Goal: Task Accomplishment & Management: Use online tool/utility

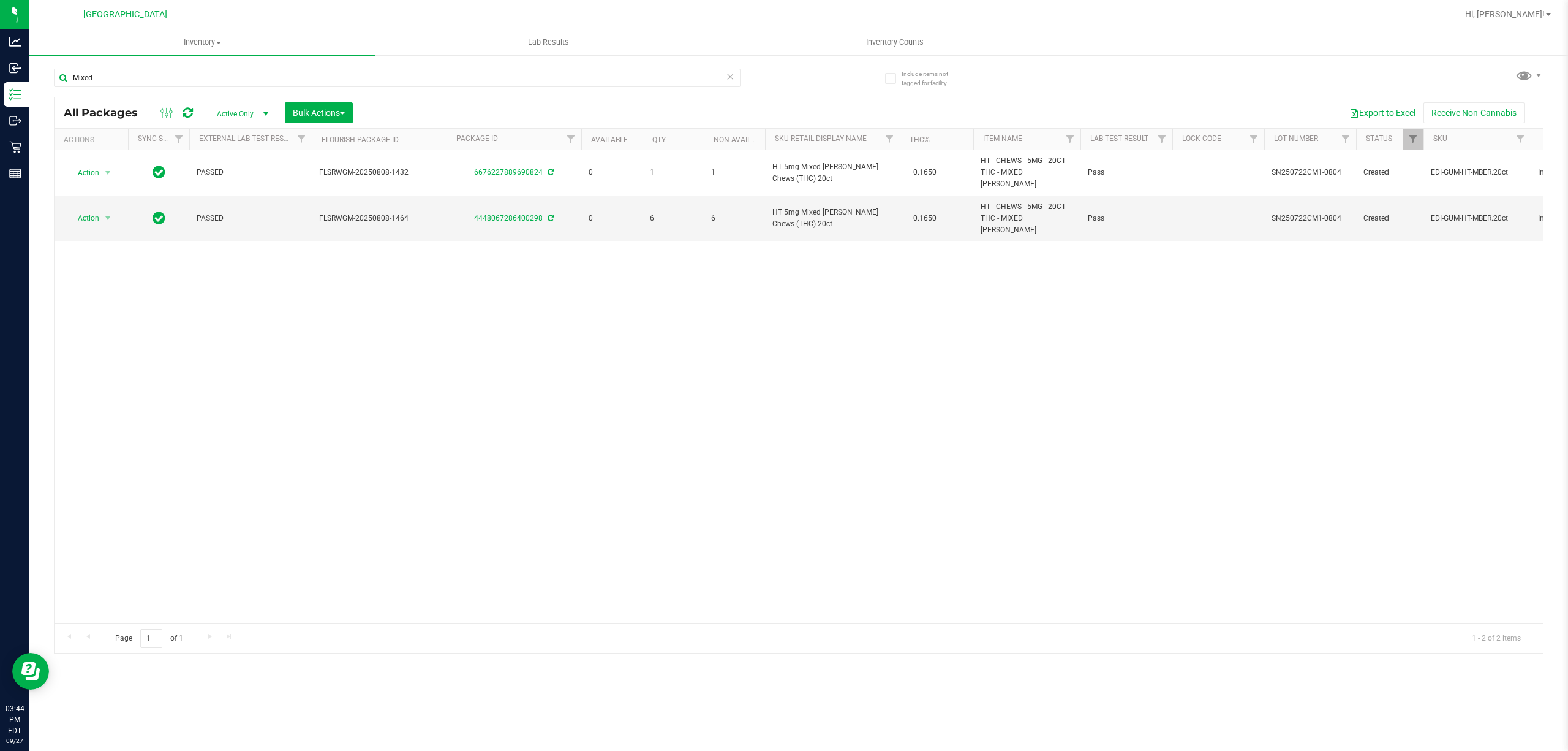
click at [733, 83] on div "Mixed" at bounding box center [397, 78] width 687 height 18
click at [732, 76] on icon at bounding box center [730, 76] width 9 height 15
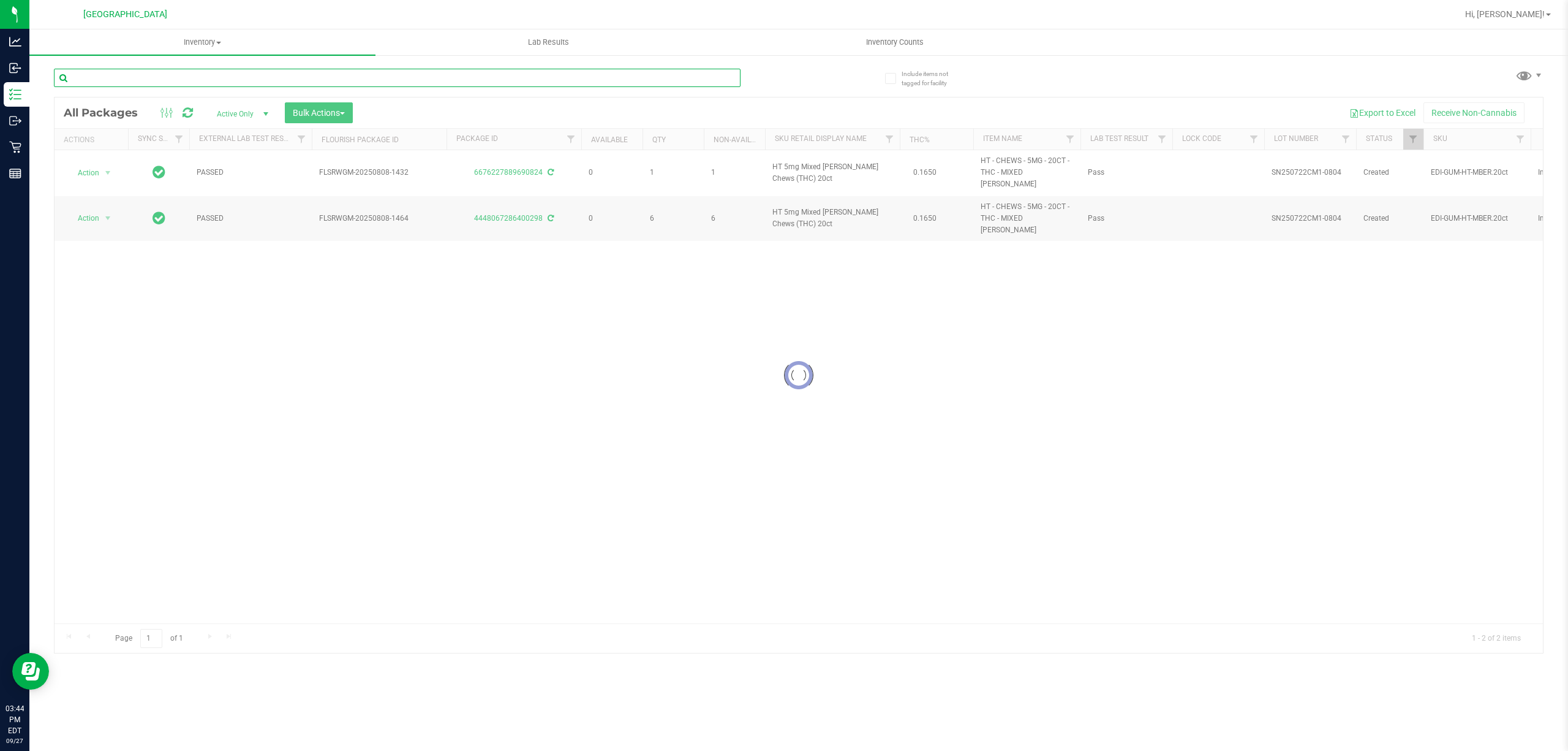
click at [679, 81] on input "text" at bounding box center [397, 78] width 687 height 18
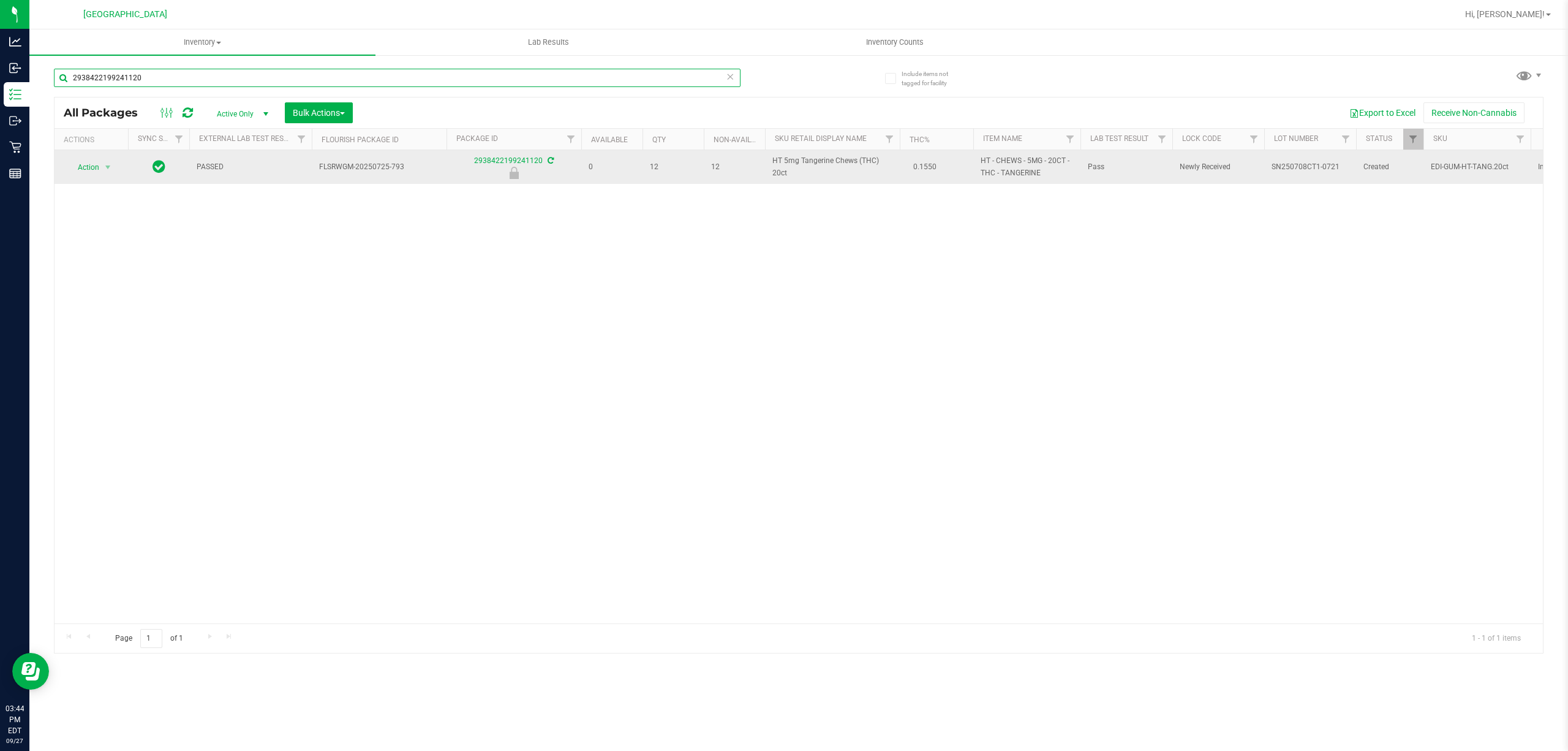
type input "2938422199241120"
click at [776, 161] on span "HT 5mg Tangerine Chews (THC) 20ct" at bounding box center [833, 167] width 120 height 23
click at [776, 160] on span "HT 5mg Tangerine Chews (THC) 20ct" at bounding box center [833, 167] width 120 height 23
click at [775, 160] on span "HT 5mg Tangerine Chews (THC) 20ct" at bounding box center [833, 167] width 120 height 23
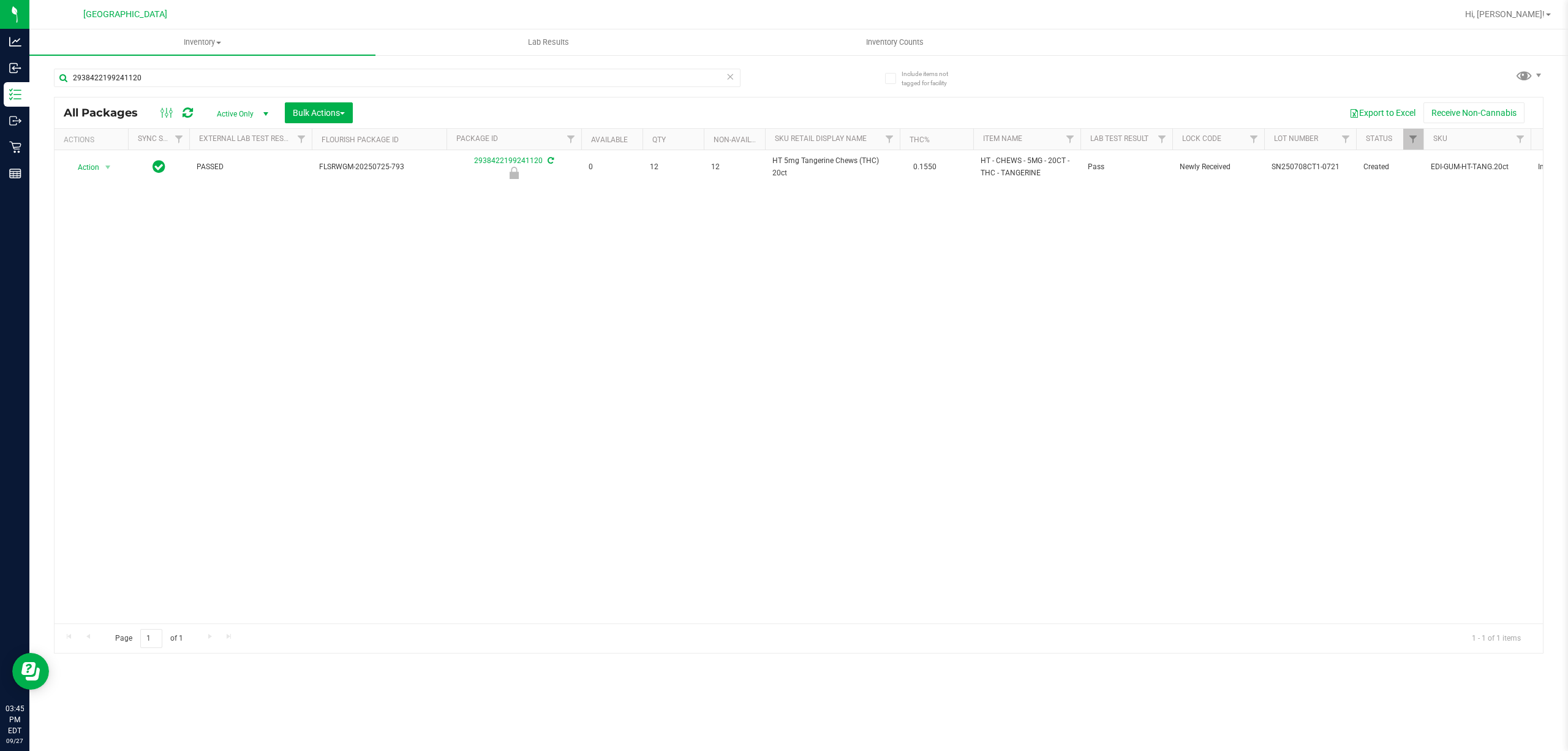
click at [727, 80] on icon at bounding box center [730, 76] width 9 height 15
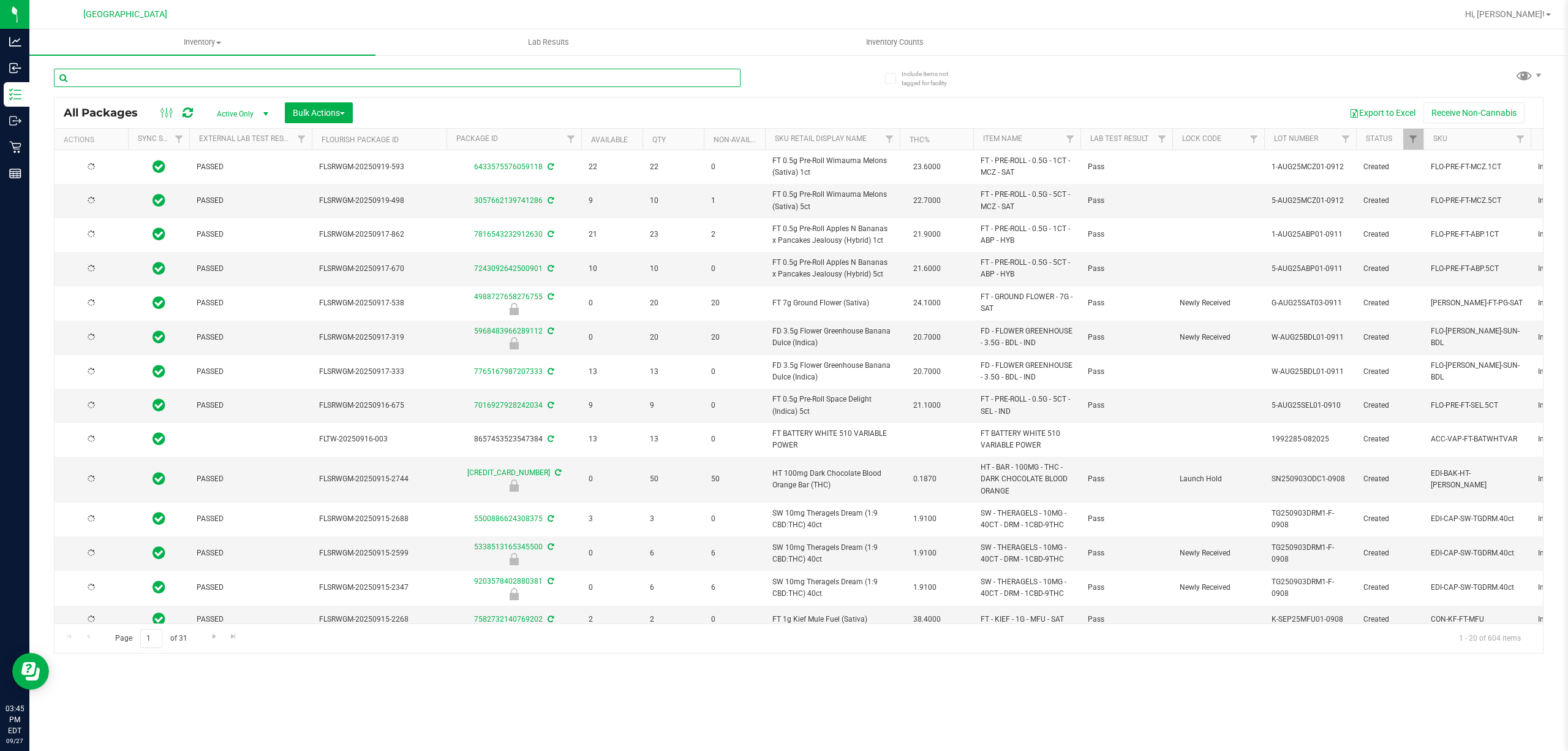
type input "[DATE]"
click at [702, 72] on input "text" at bounding box center [397, 78] width 687 height 18
paste input "HT 5mg Tangerine Chews (THC) 20ct"
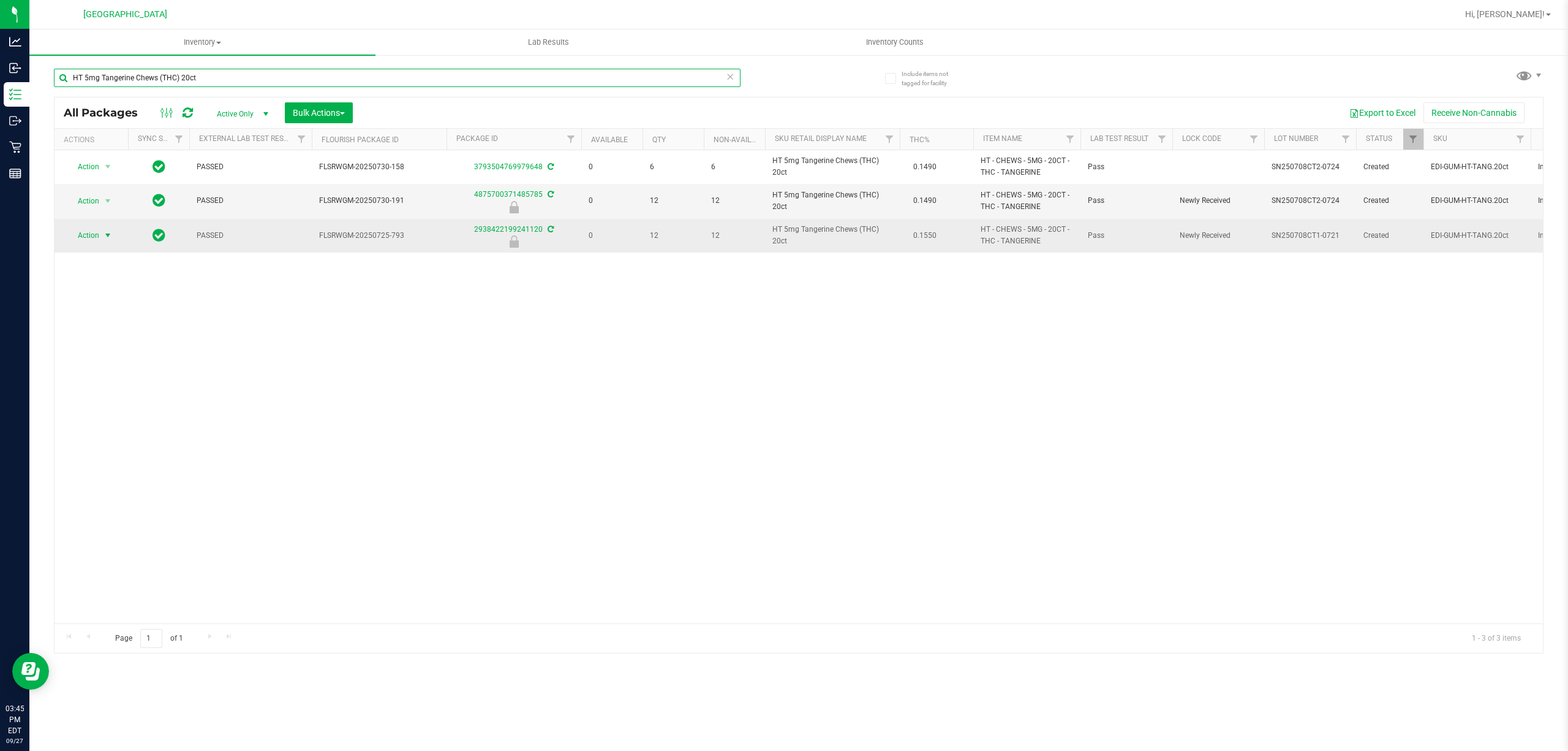
type input "HT 5mg Tangerine Chews (THC) 20ct"
click at [111, 234] on span "select" at bounding box center [108, 236] width 10 height 10
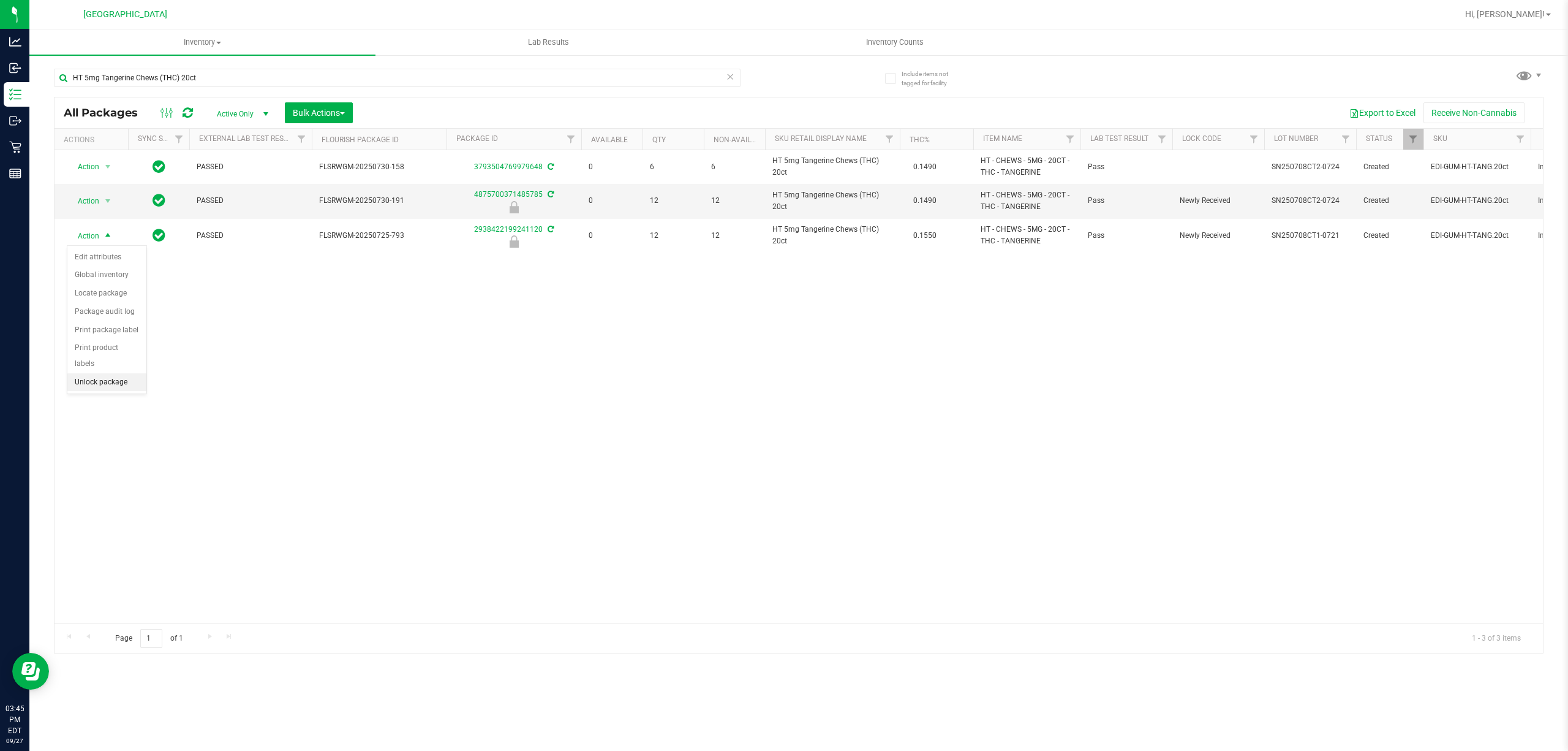
click at [121, 383] on li "Unlock package" at bounding box center [107, 382] width 79 height 18
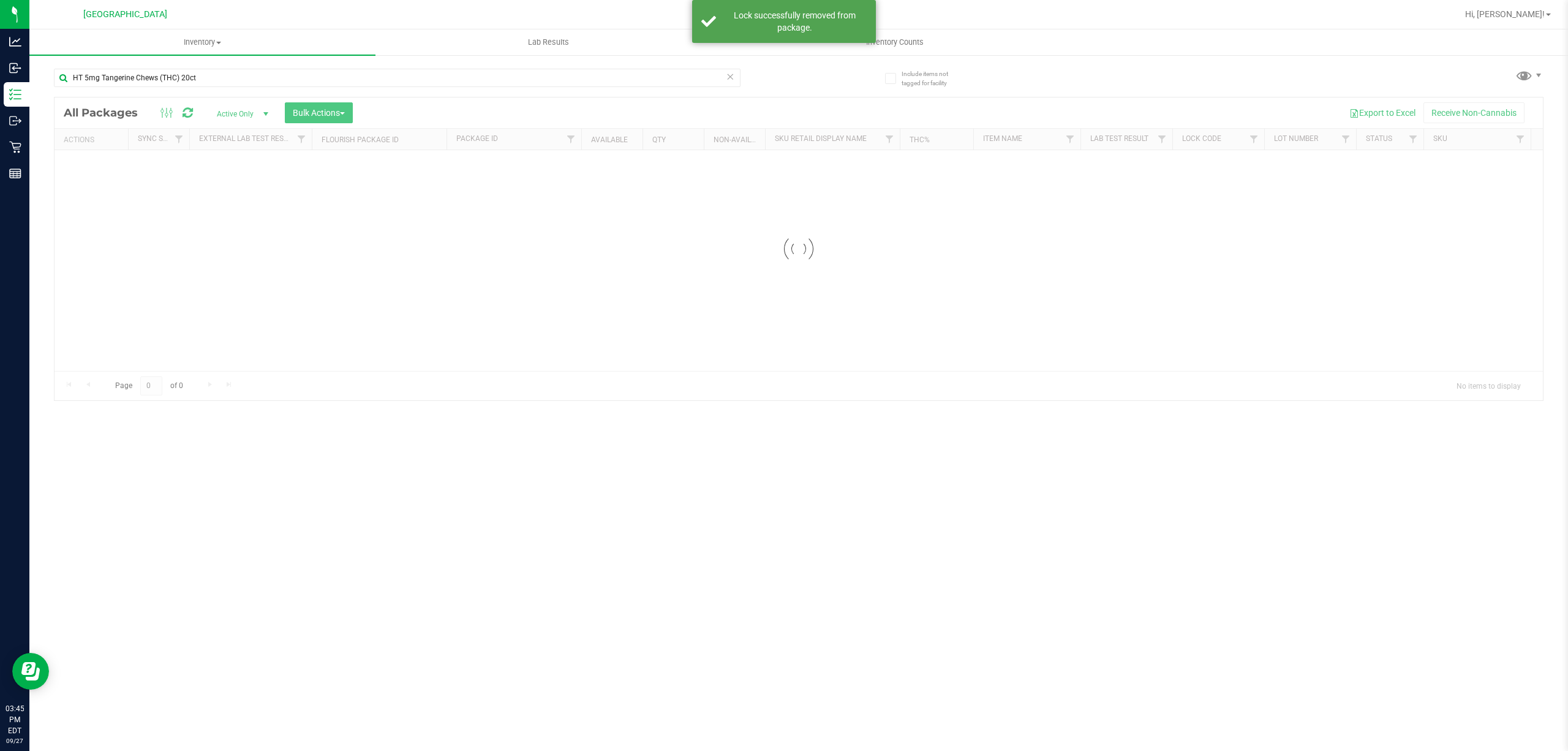
click at [301, 333] on div at bounding box center [798, 248] width 1488 height 302
